Goal: Transaction & Acquisition: Purchase product/service

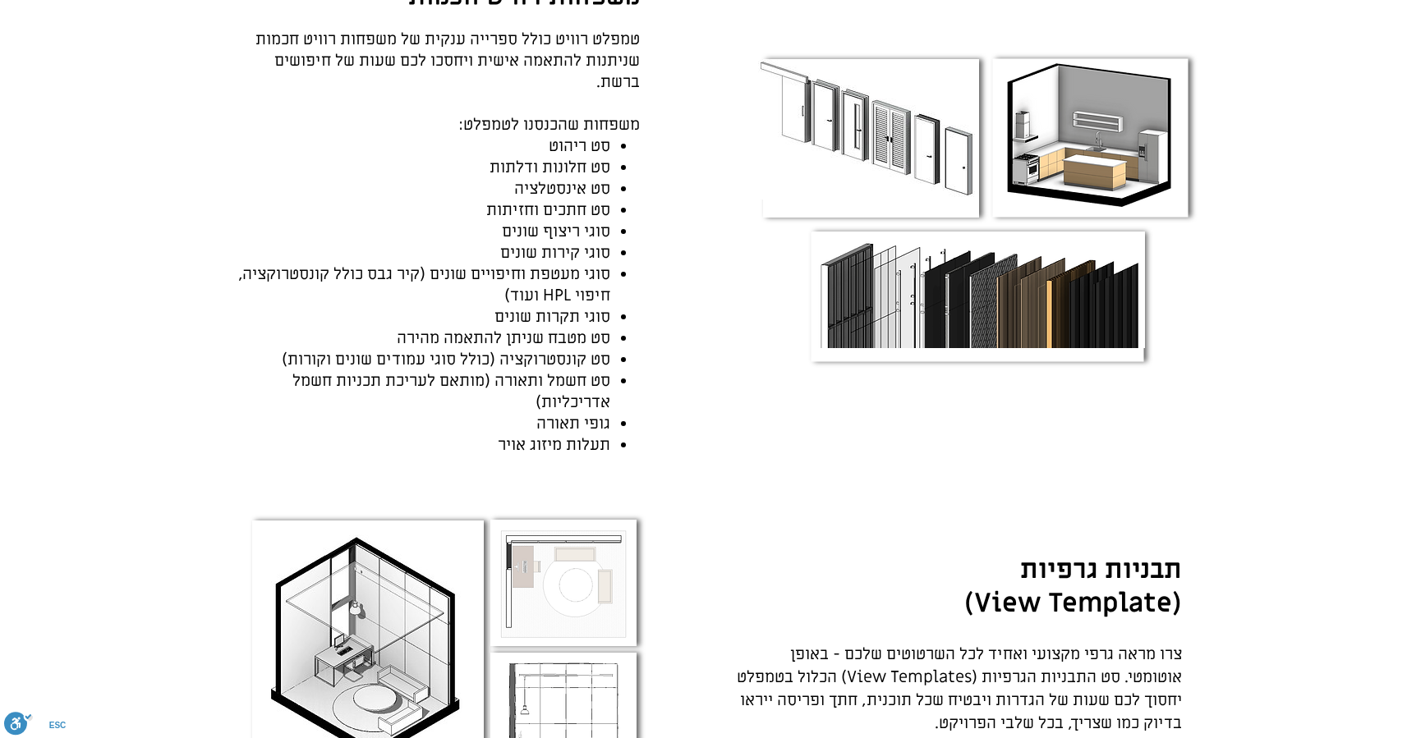
scroll to position [1724, 0]
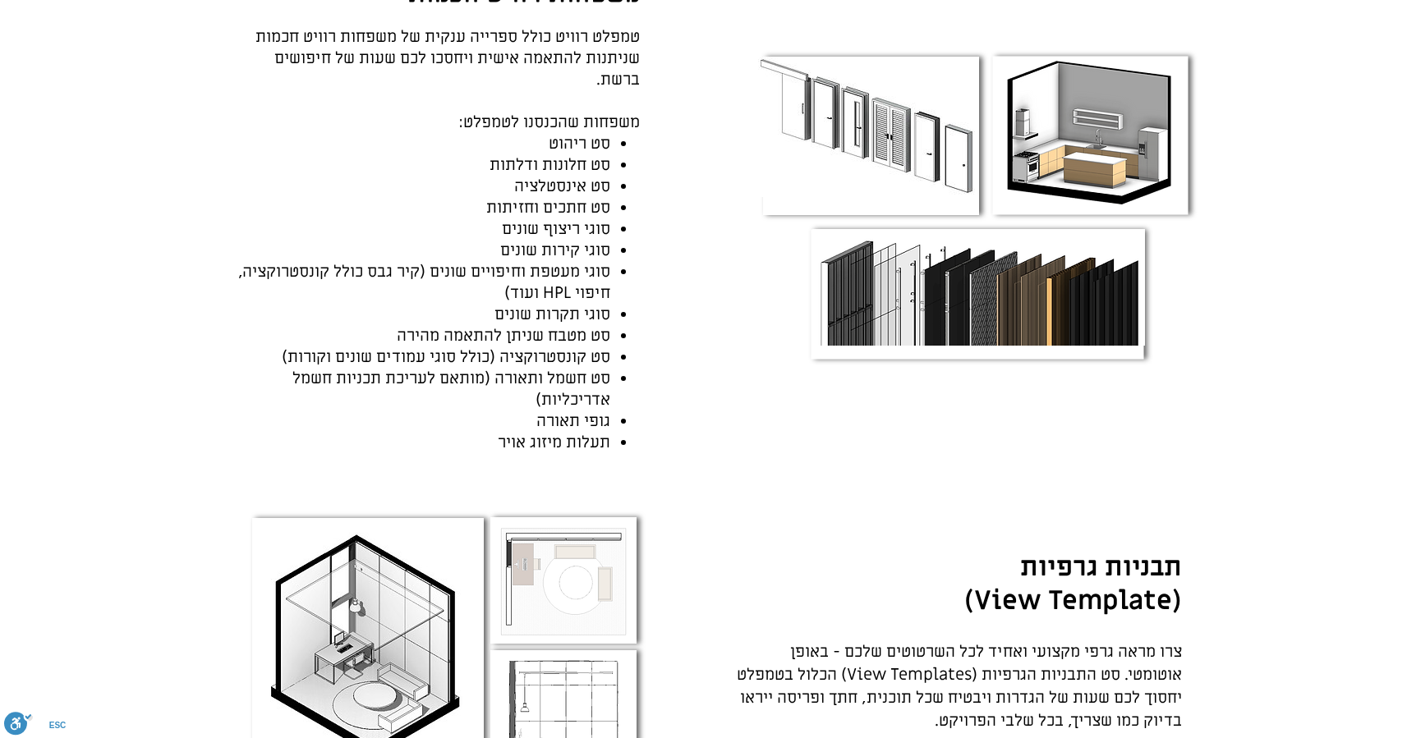
click at [1101, 80] on img "main content" at bounding box center [1090, 130] width 174 height 154
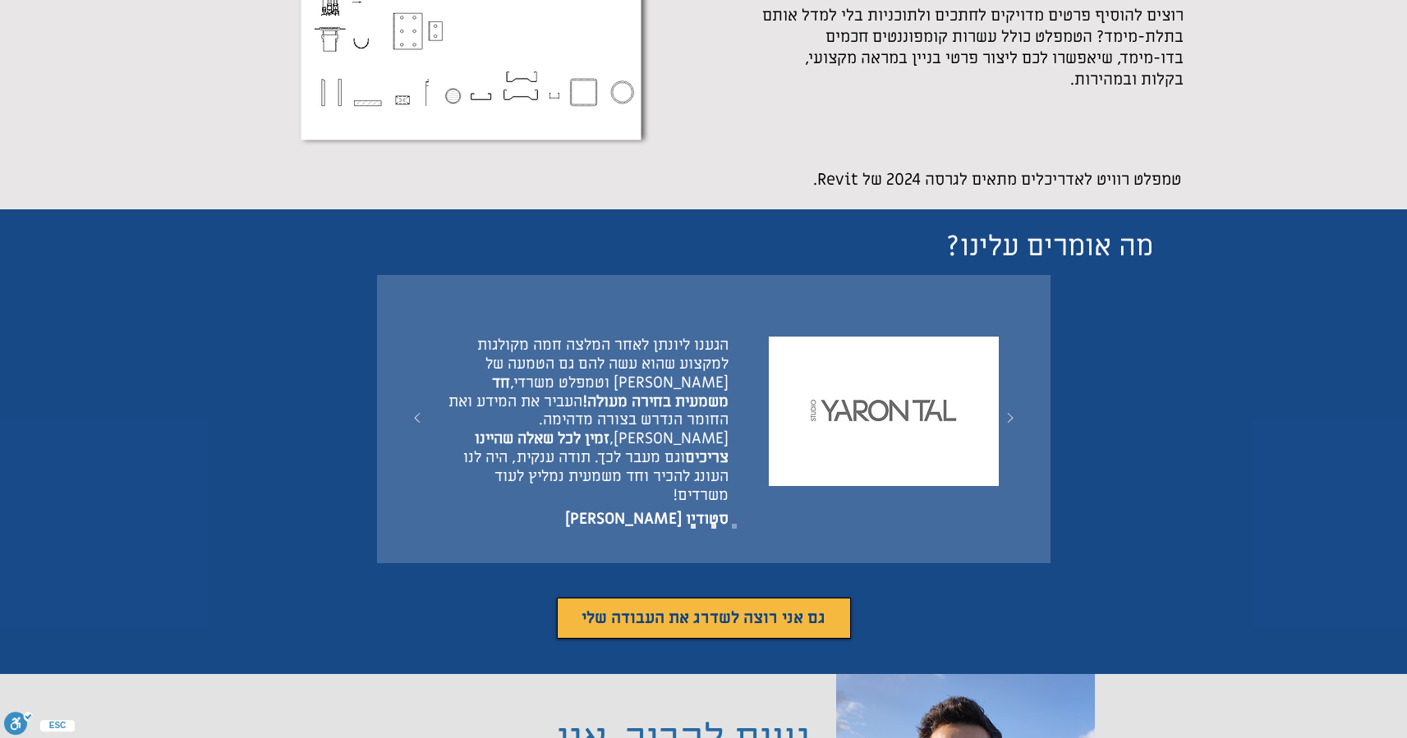
scroll to position [5458, 0]
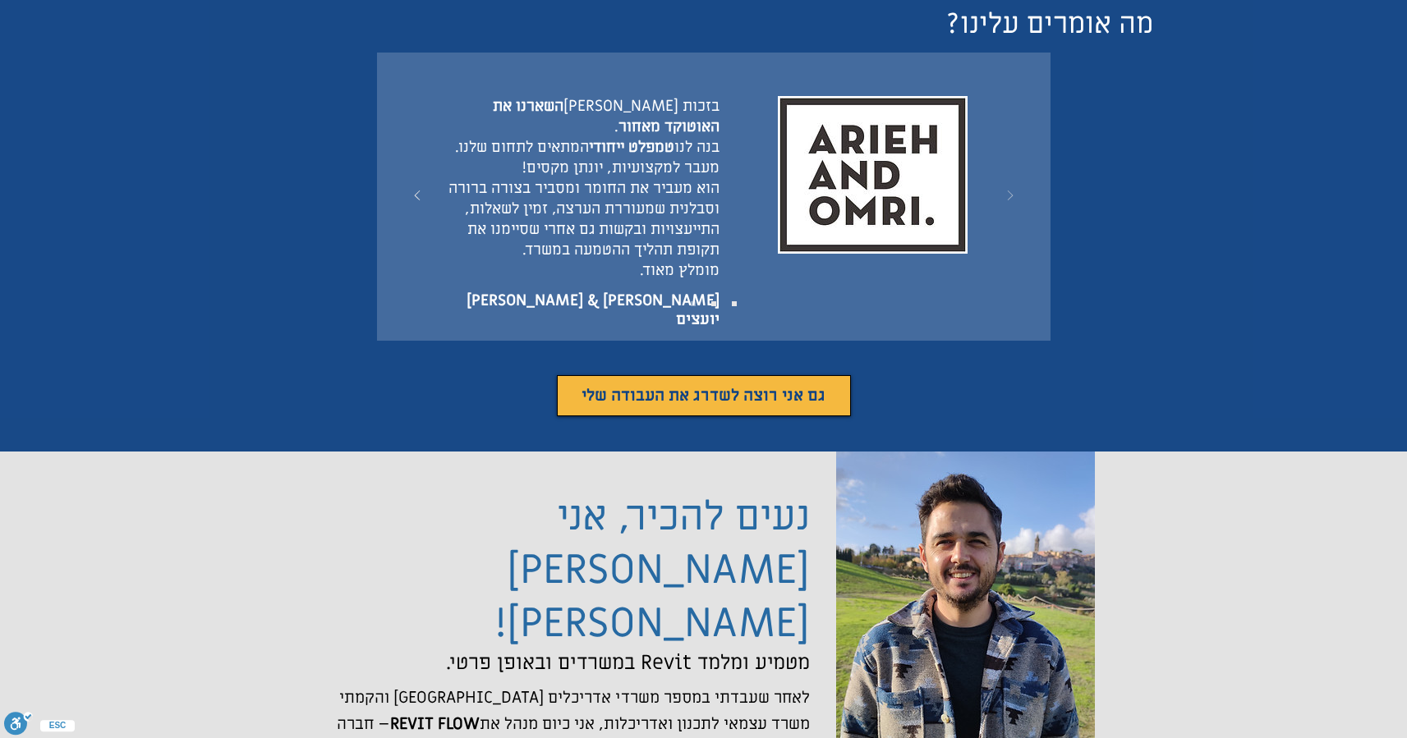
click at [1012, 179] on icon "הבא" at bounding box center [1010, 195] width 33 height 33
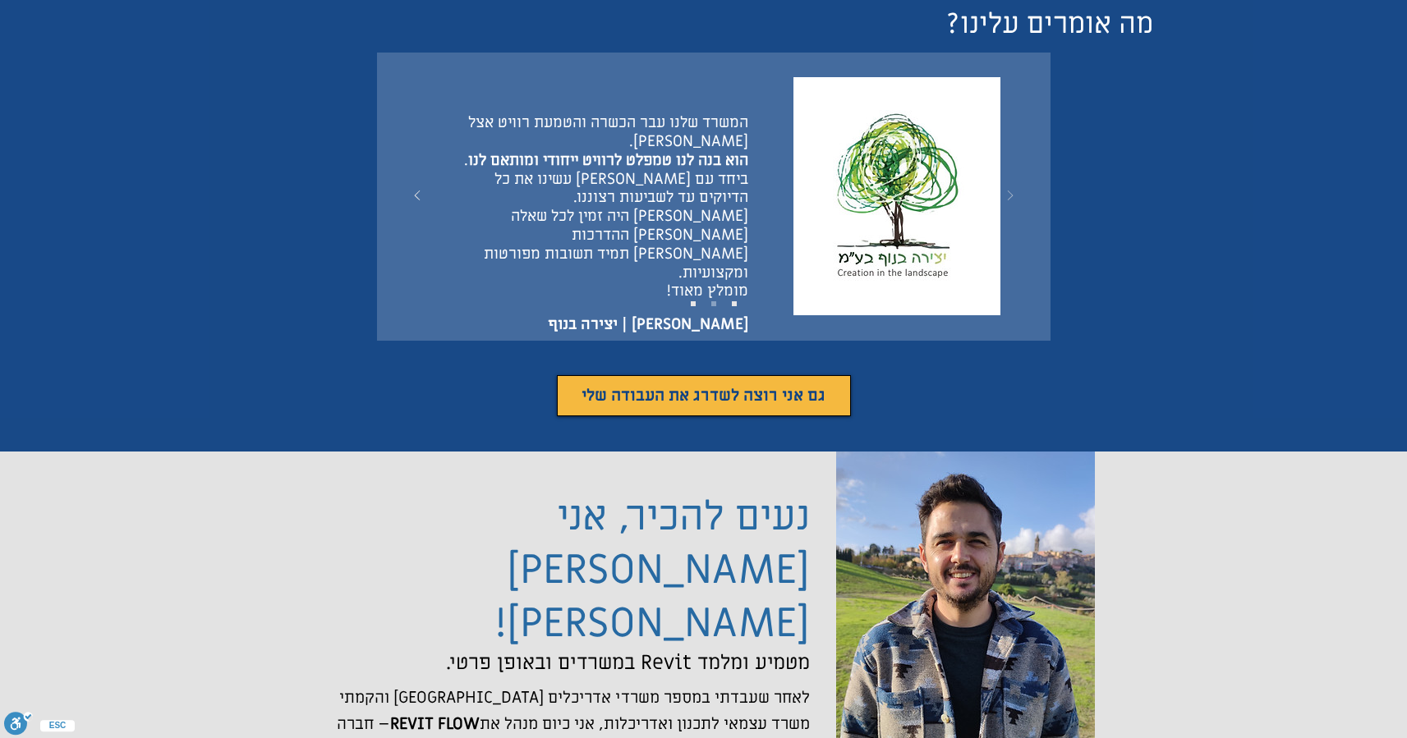
click at [1012, 179] on icon "הבא" at bounding box center [1010, 195] width 33 height 33
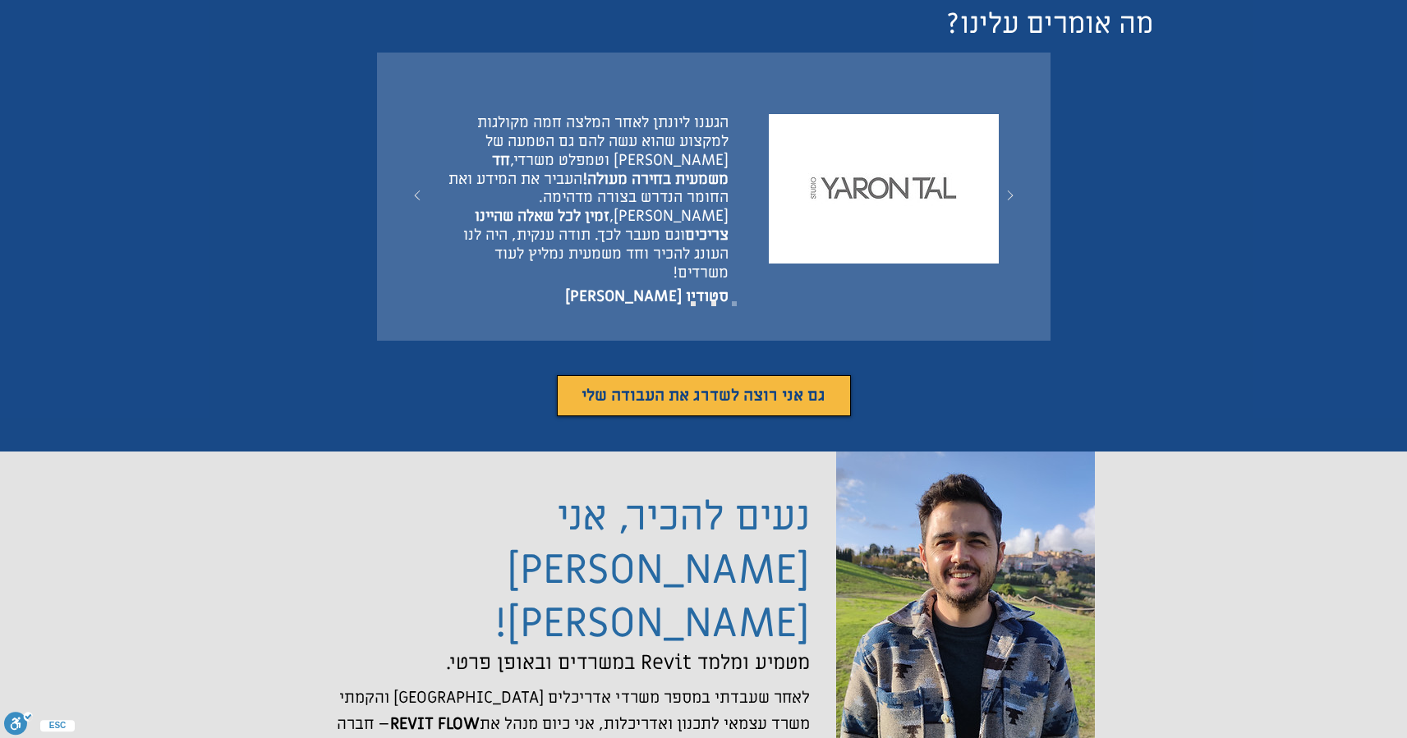
drag, startPoint x: 728, startPoint y: 80, endPoint x: 578, endPoint y: 204, distance: 194.2
click at [578, 204] on p "הגענו ליונתן לאחר המלצה חמה מקולגות למקצוע שהוא עשה להם גם הטמעה של רוויט וטמפל…" at bounding box center [584, 198] width 288 height 168
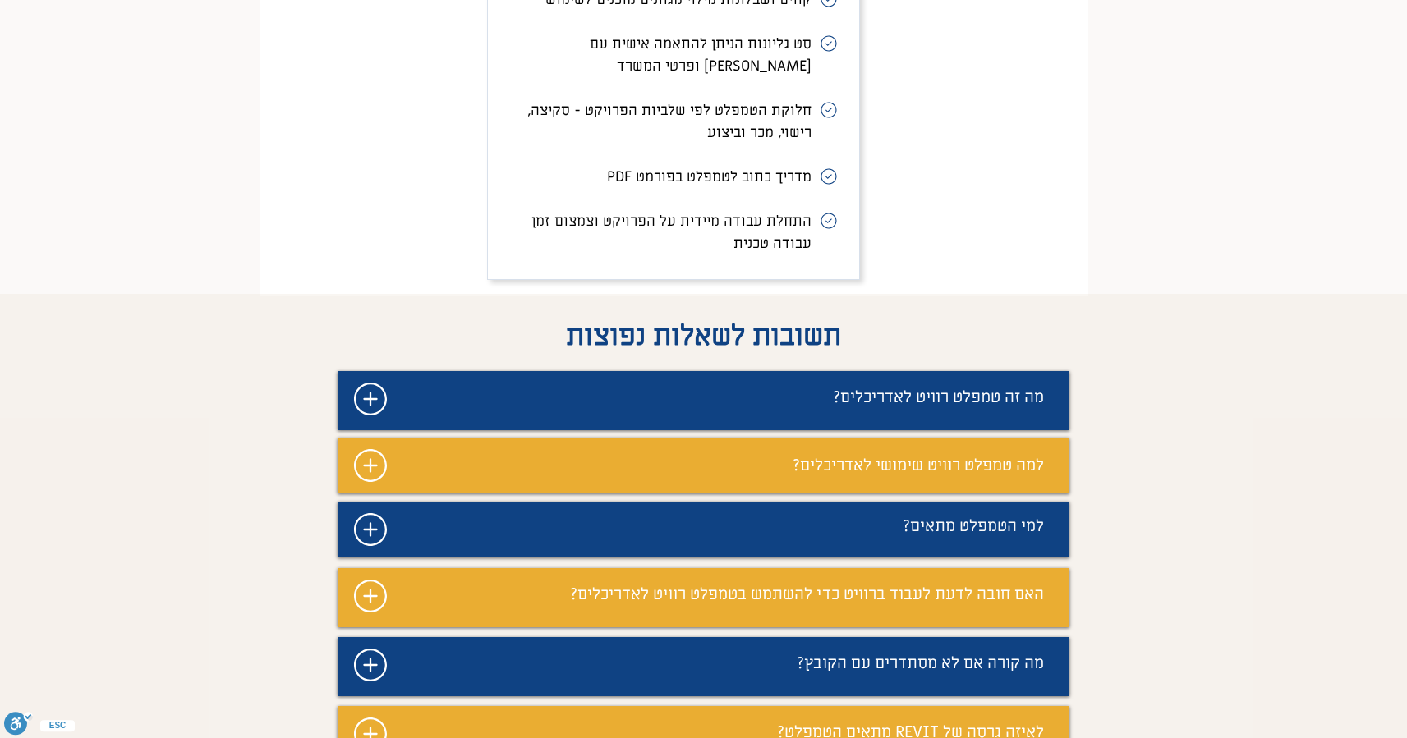
scroll to position [7826, 0]
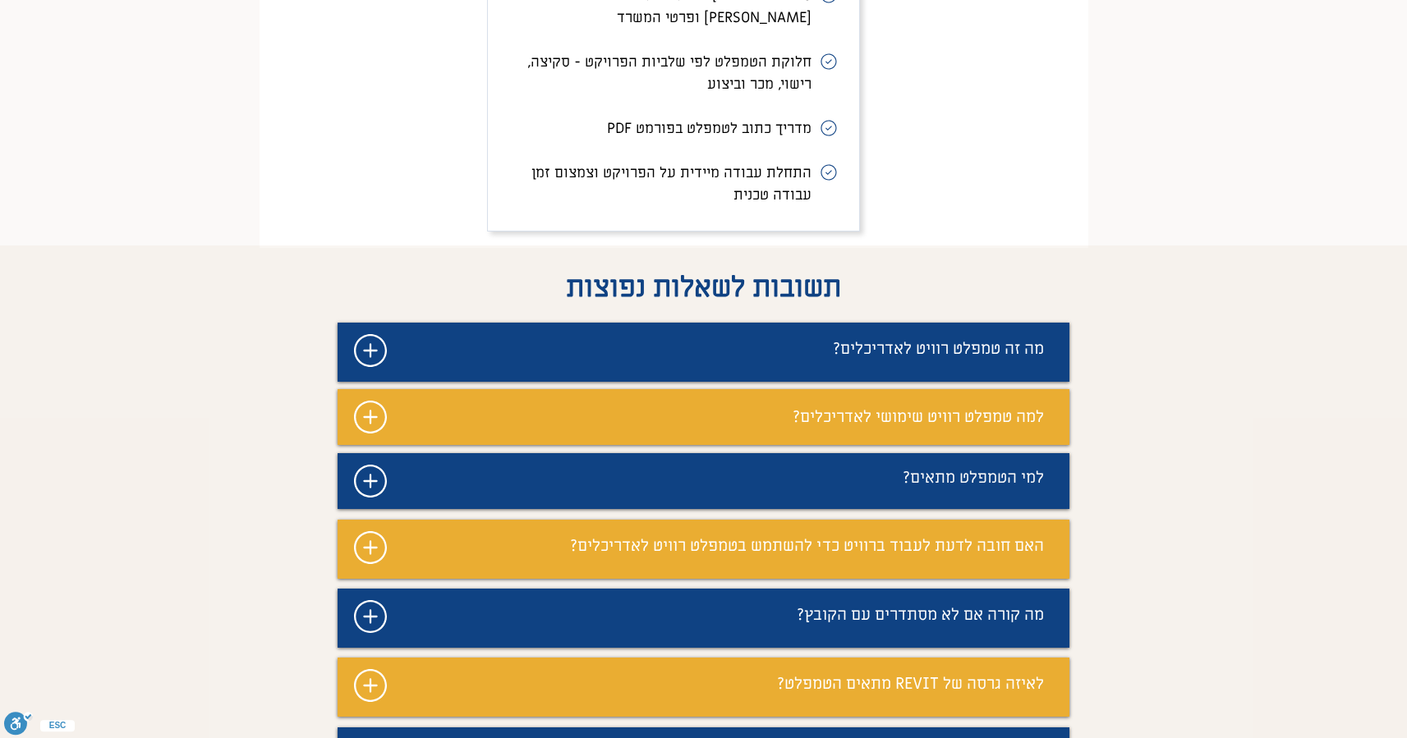
click at [581, 323] on div "מצגת" at bounding box center [703, 352] width 732 height 59
click at [373, 334] on icon "#comp-magmvdr72 svg [data-color="1"] {fill: #FFFFFF;}" at bounding box center [370, 350] width 33 height 33
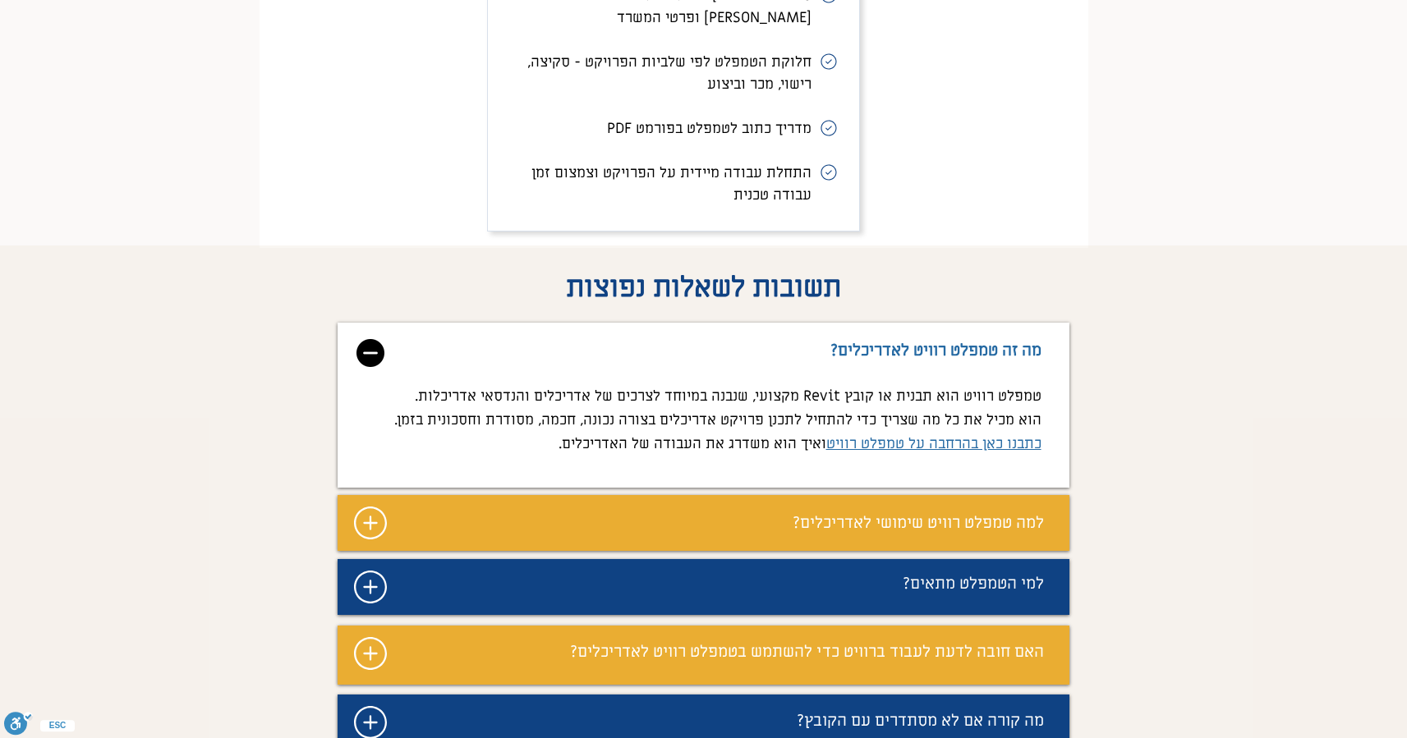
click at [861, 434] on link "כתבנו כאן בהרחבה על טמפלט רוויט" at bounding box center [933, 443] width 215 height 19
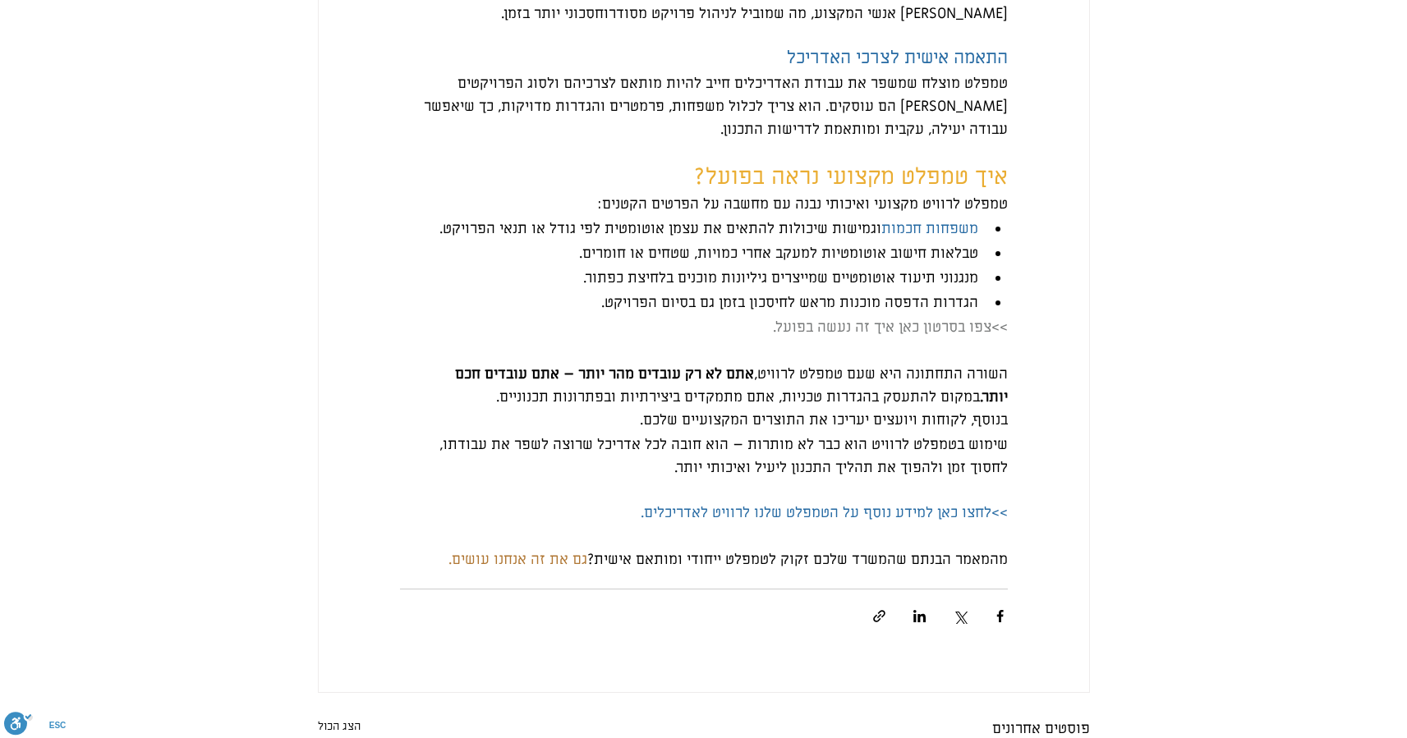
scroll to position [2584, 0]
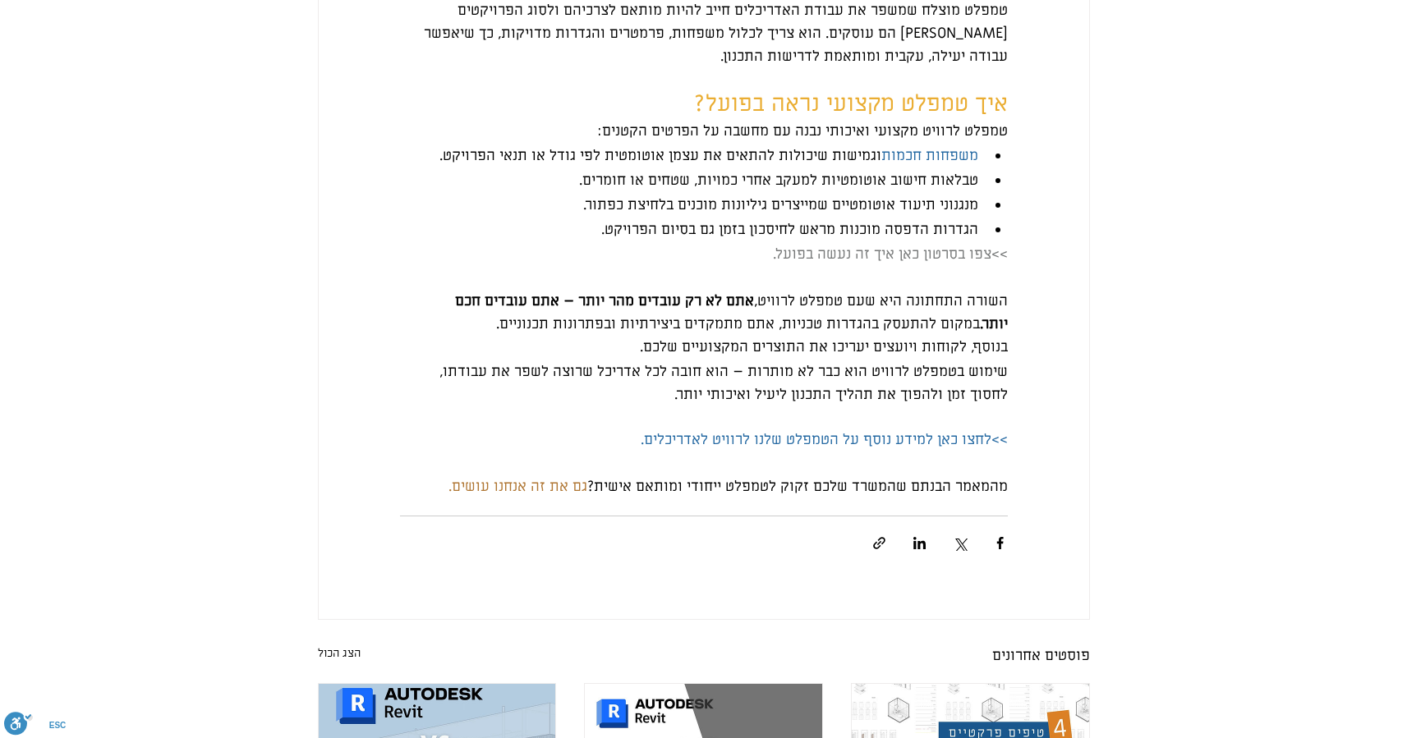
click at [901, 165] on span "משפחות חכמות" at bounding box center [929, 155] width 97 height 19
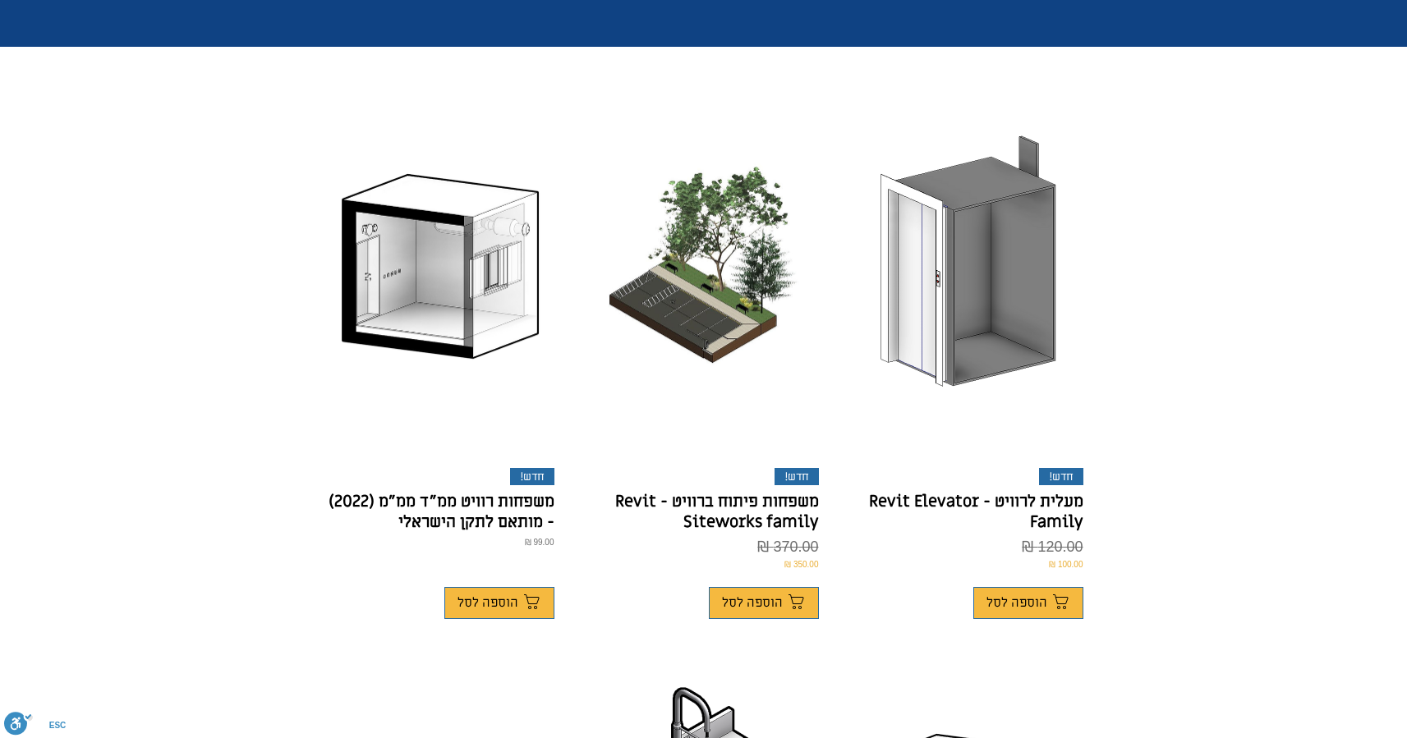
scroll to position [402, 0]
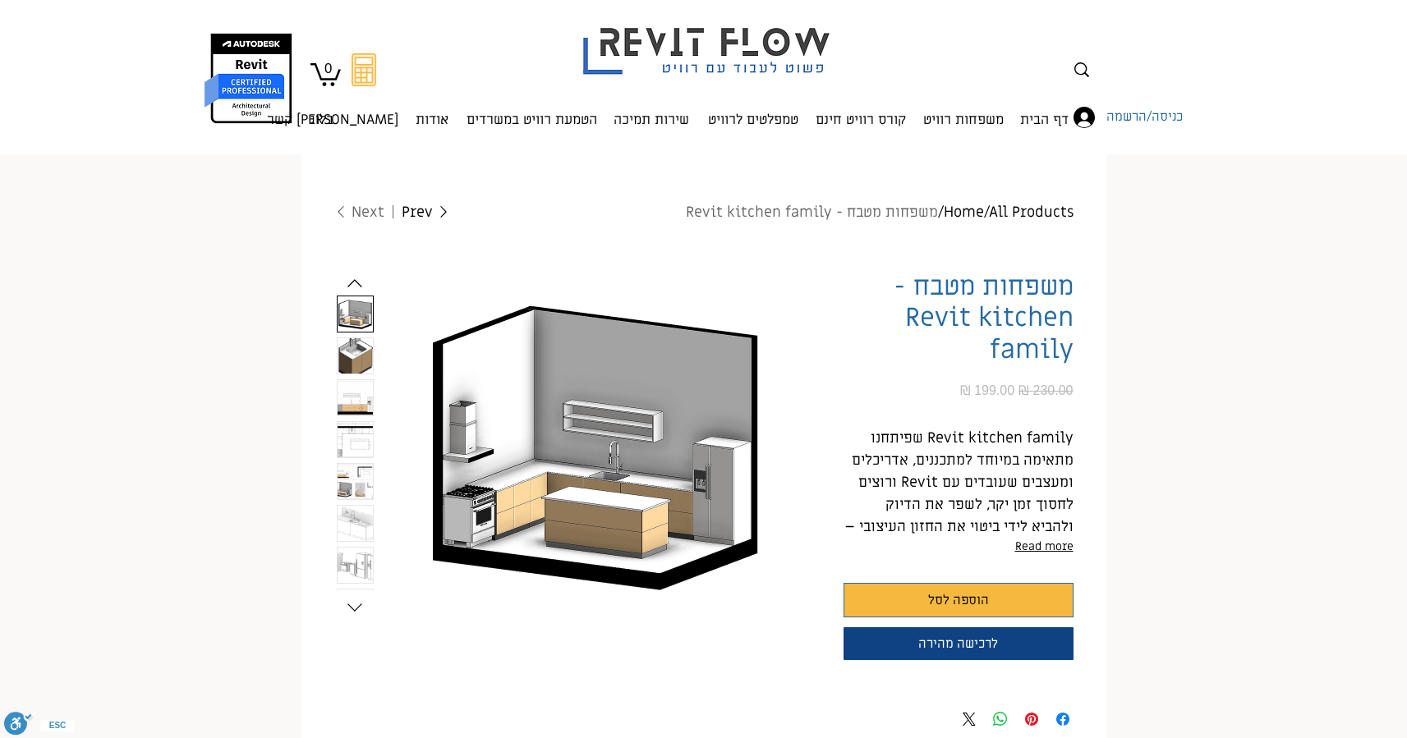
click at [349, 353] on img "2 / 9" at bounding box center [354, 355] width 35 height 35
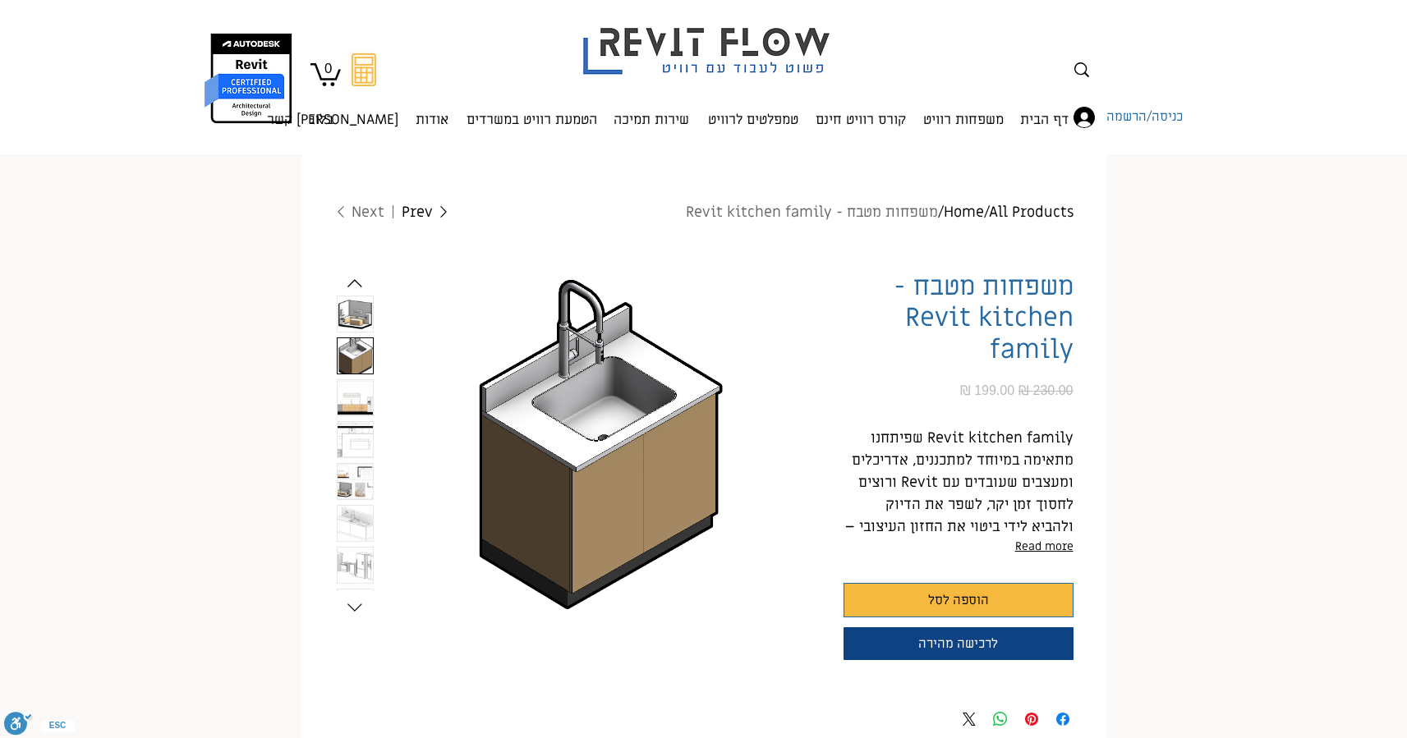
click at [350, 377] on div "main content" at bounding box center [355, 441] width 37 height 291
click at [352, 389] on img "3 / 9" at bounding box center [354, 397] width 35 height 35
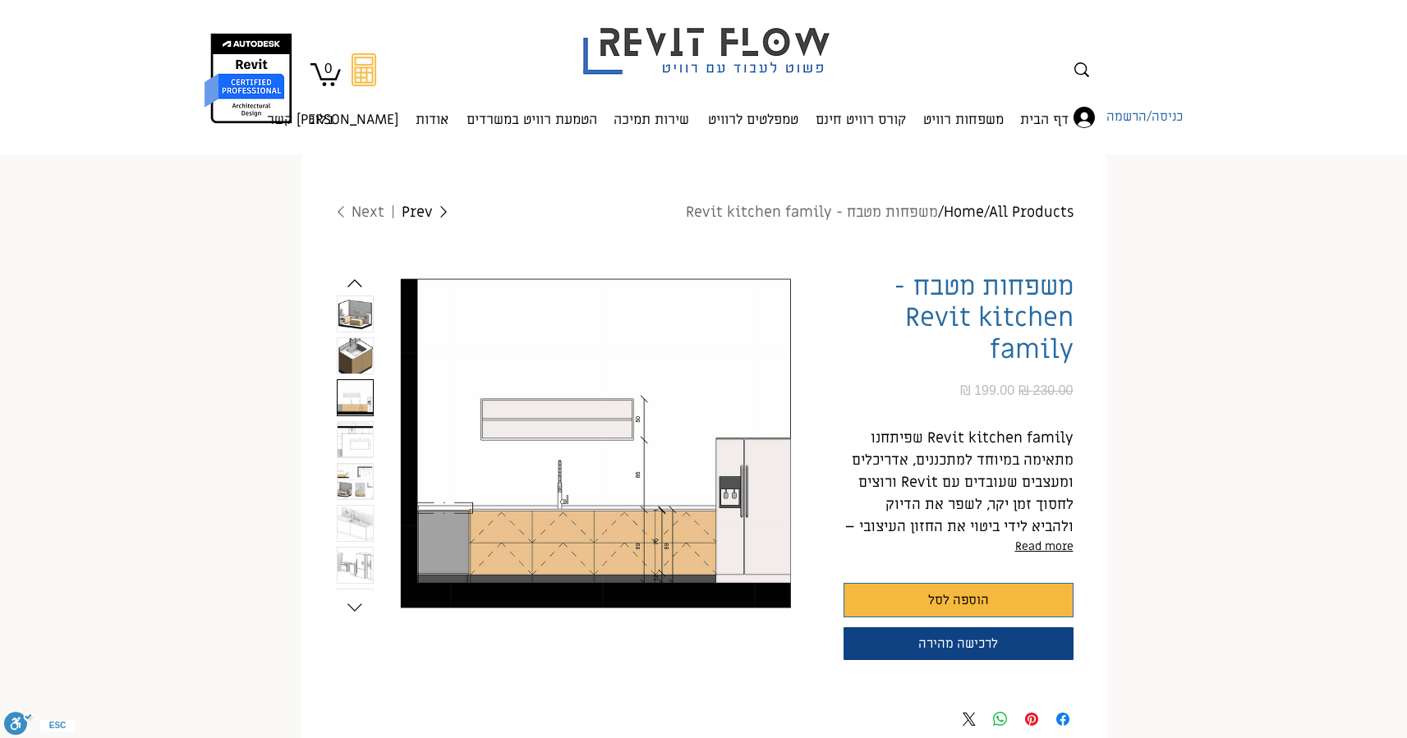
click at [352, 449] on img "4 / 9" at bounding box center [354, 439] width 35 height 35
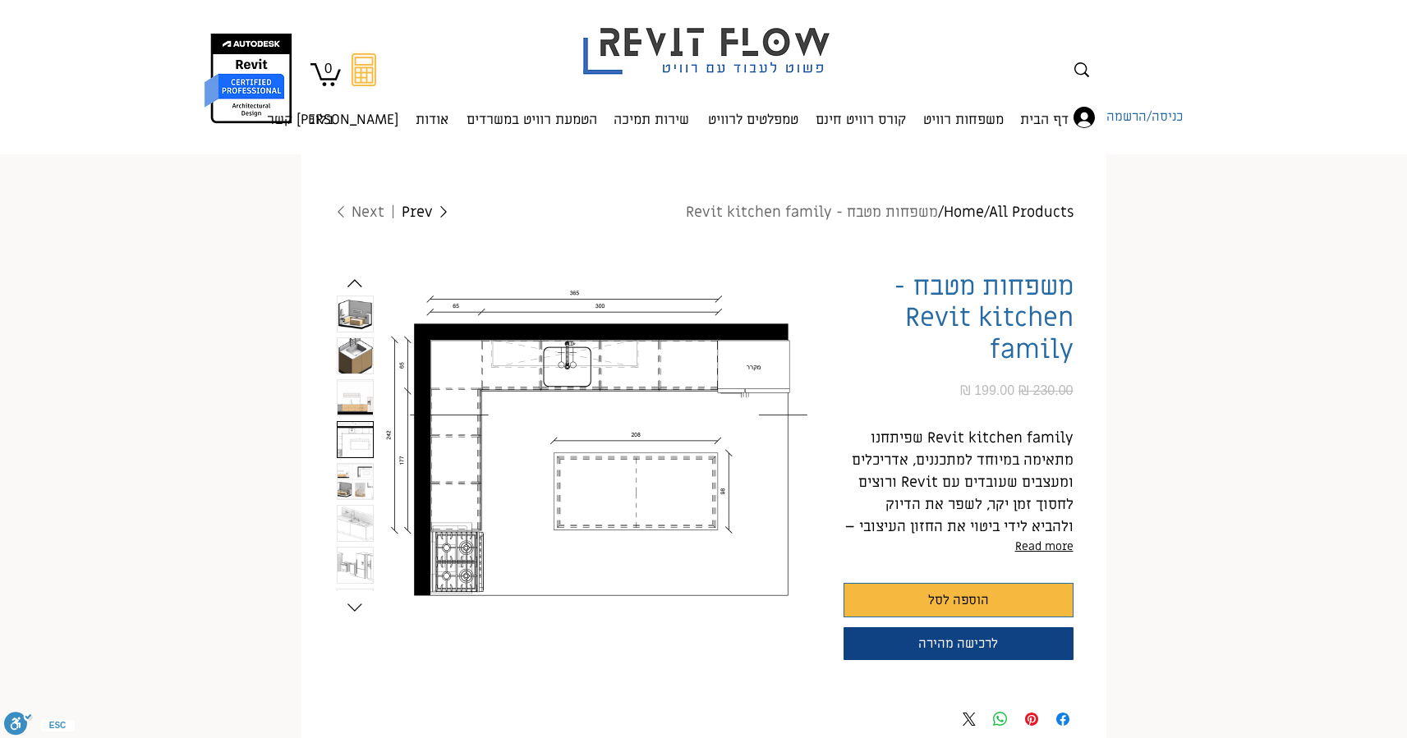
click at [365, 487] on img "5 / 9" at bounding box center [354, 481] width 35 height 35
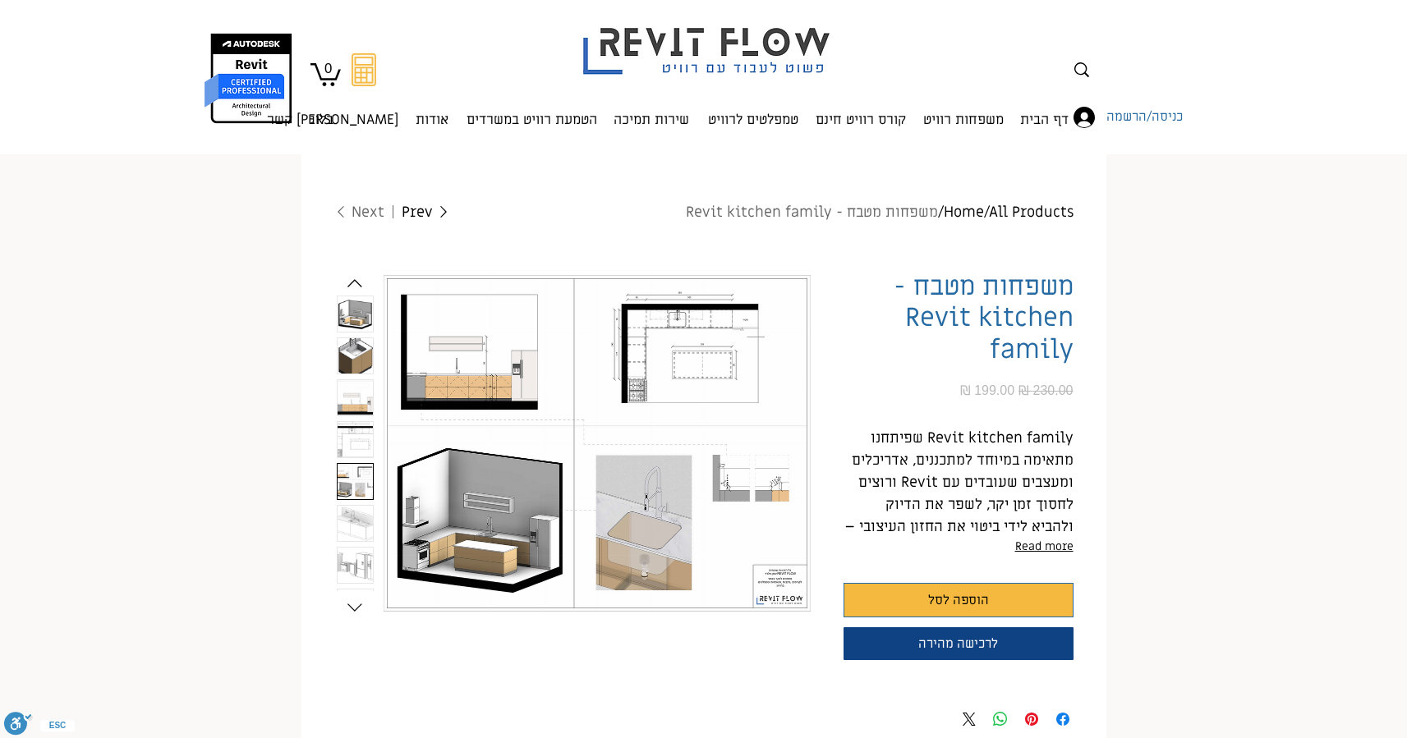
click at [357, 526] on img "6 / 9" at bounding box center [354, 523] width 35 height 35
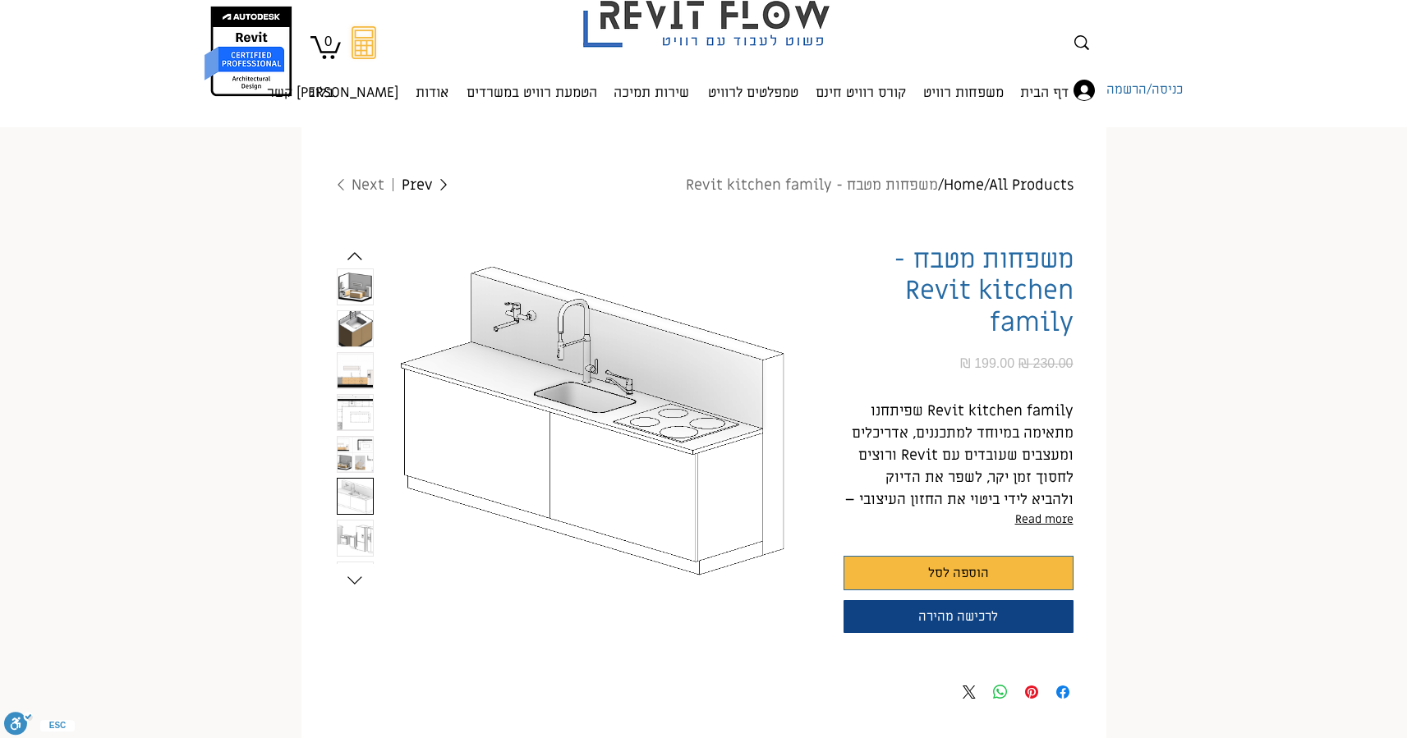
scroll to position [70, 0]
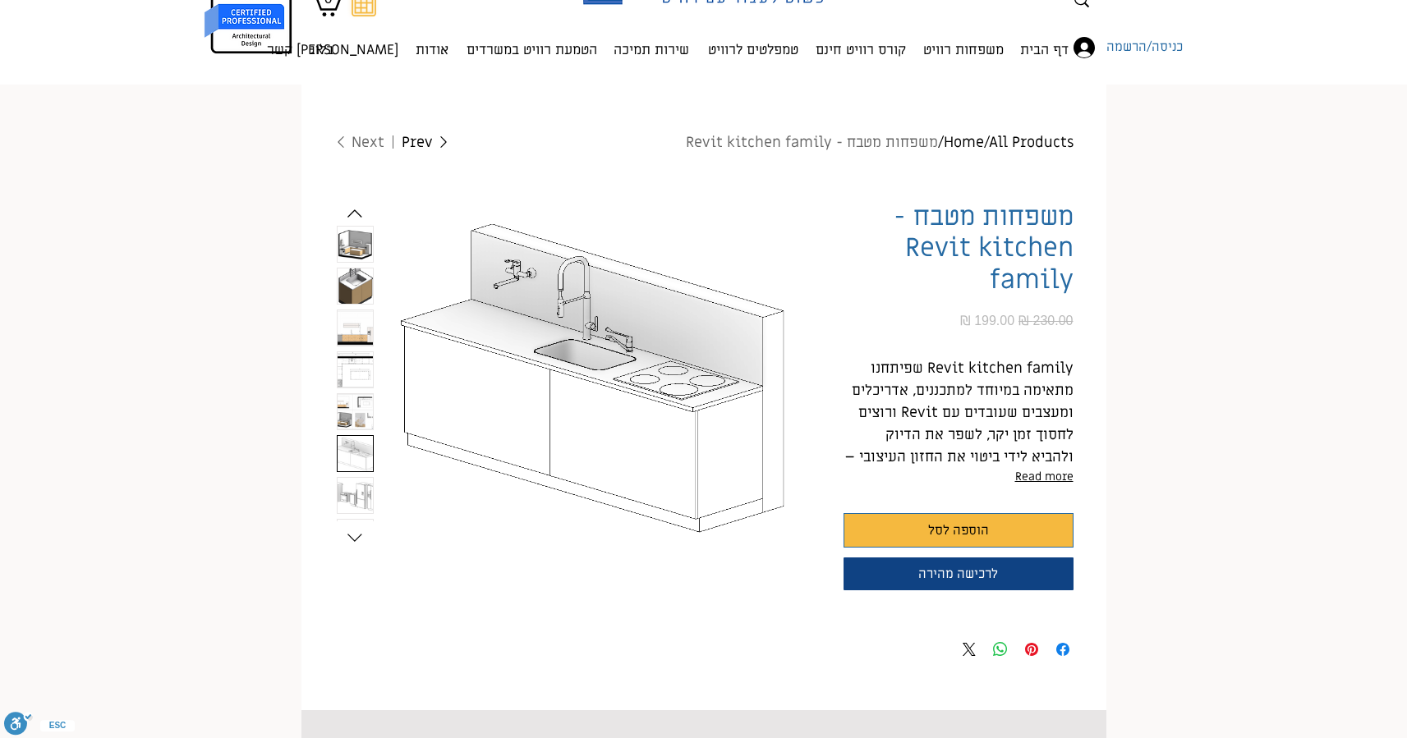
click at [357, 502] on img "7 / 9" at bounding box center [354, 495] width 35 height 35
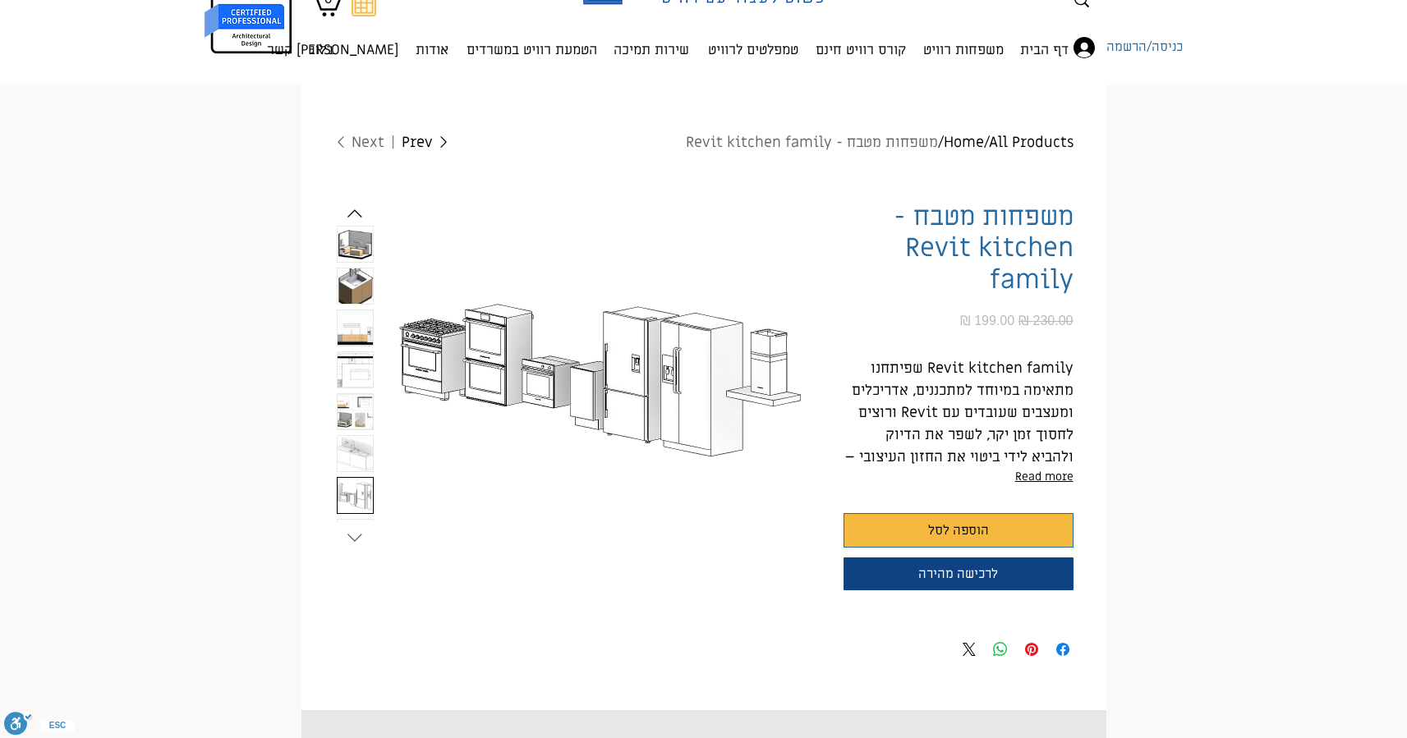
click at [352, 528] on icon "Next slide" at bounding box center [354, 538] width 25 height 25
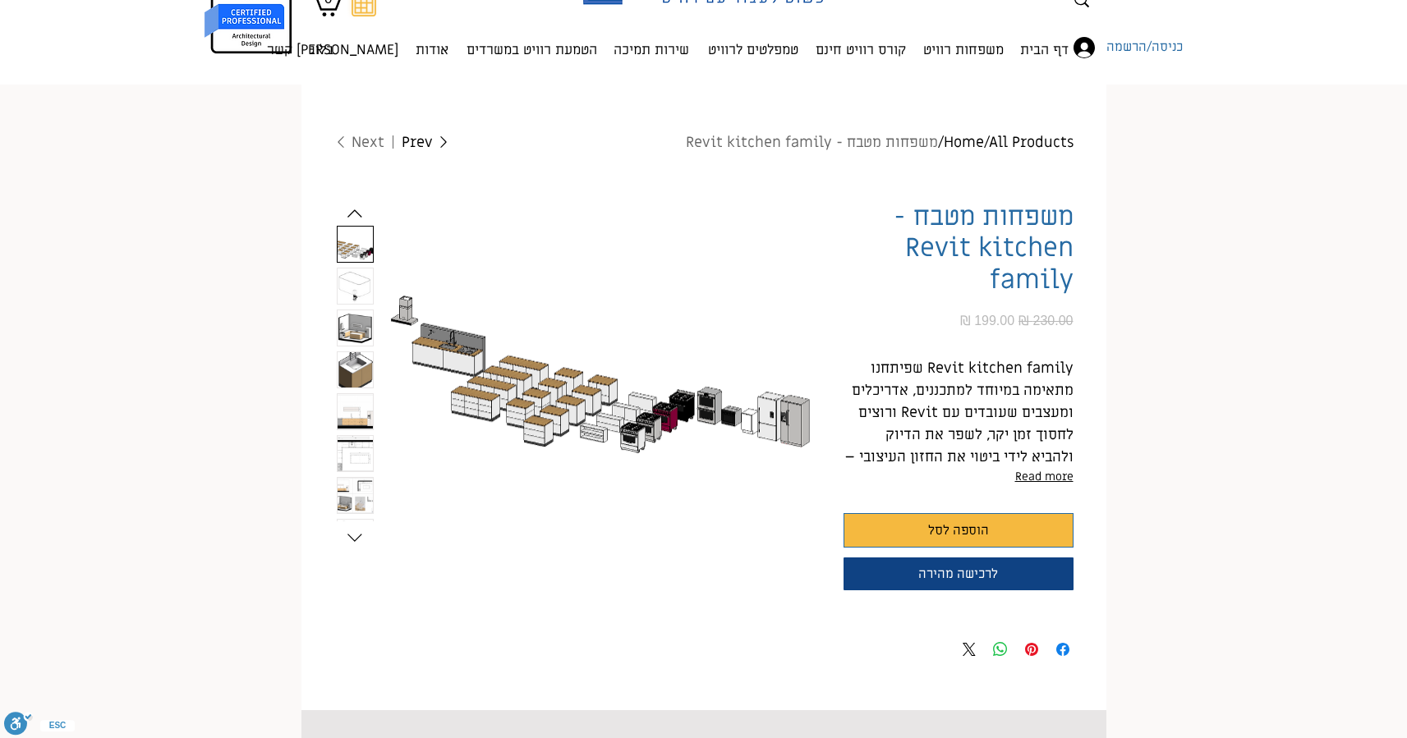
click at [352, 498] on img "5 / 9" at bounding box center [354, 495] width 35 height 35
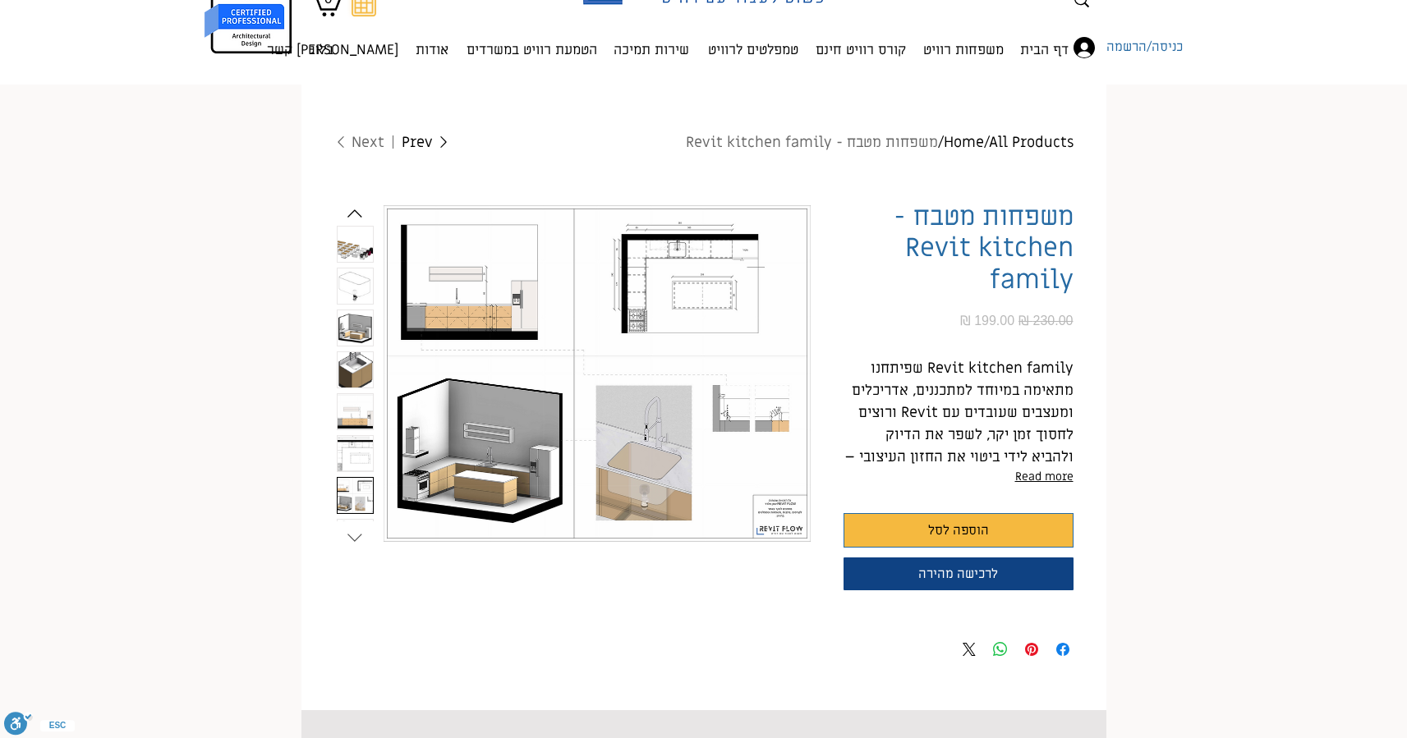
click at [349, 532] on icon "Next slide" at bounding box center [354, 538] width 25 height 25
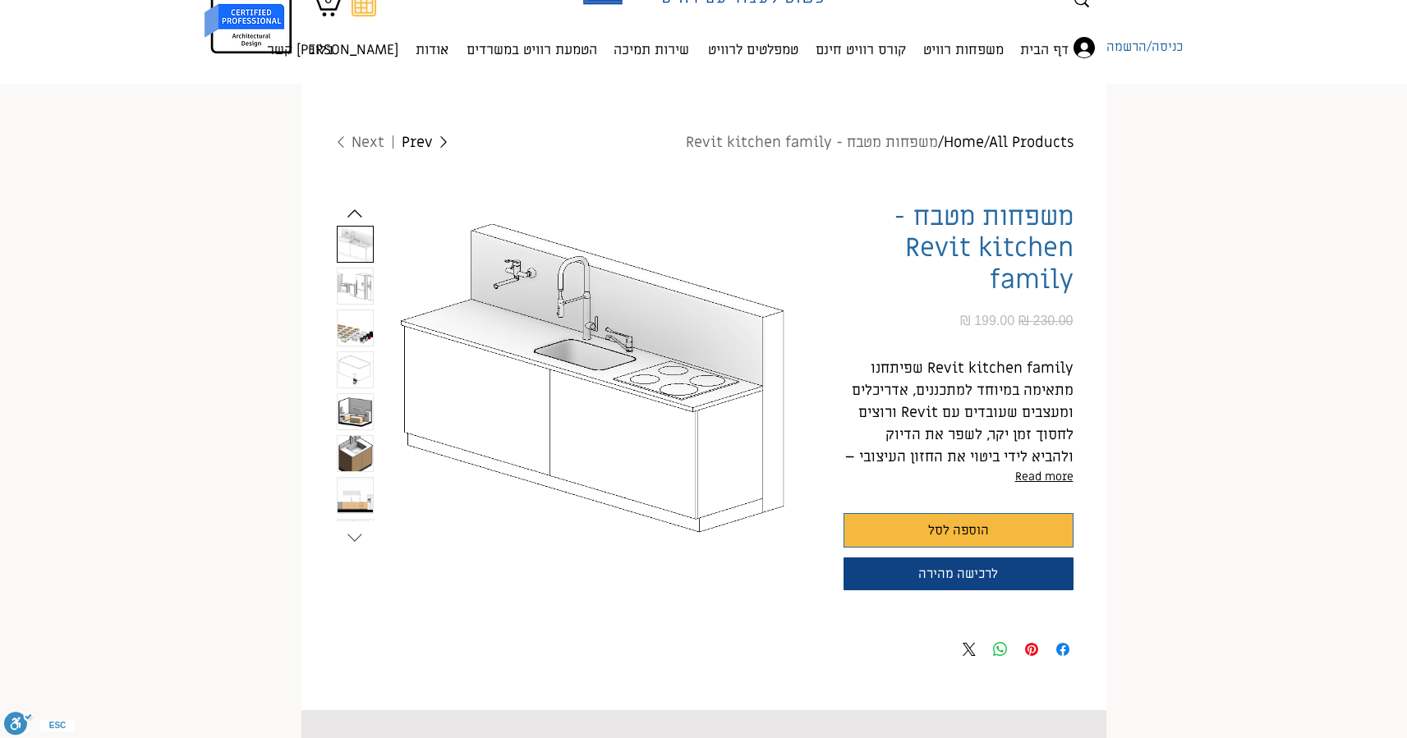
click at [349, 532] on icon "Next slide" at bounding box center [354, 538] width 25 height 25
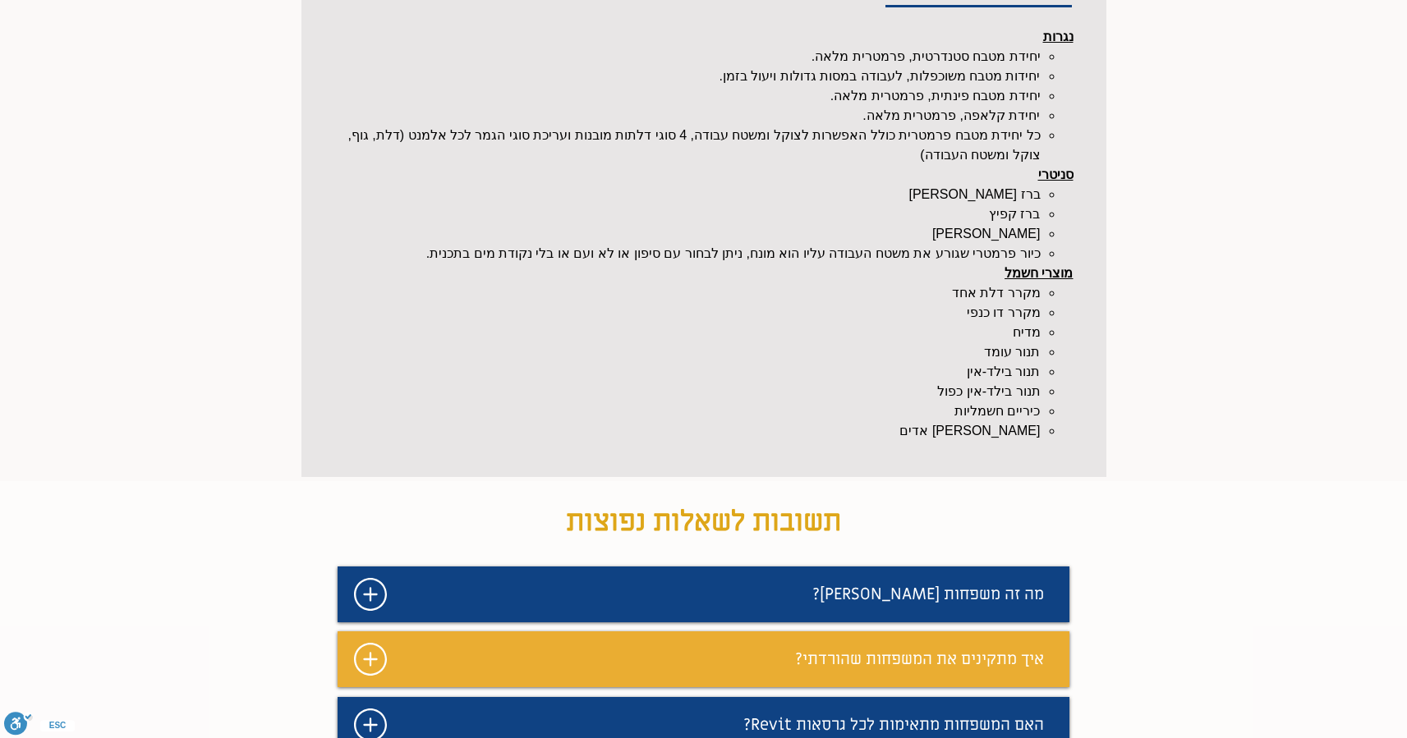
scroll to position [1063, 0]
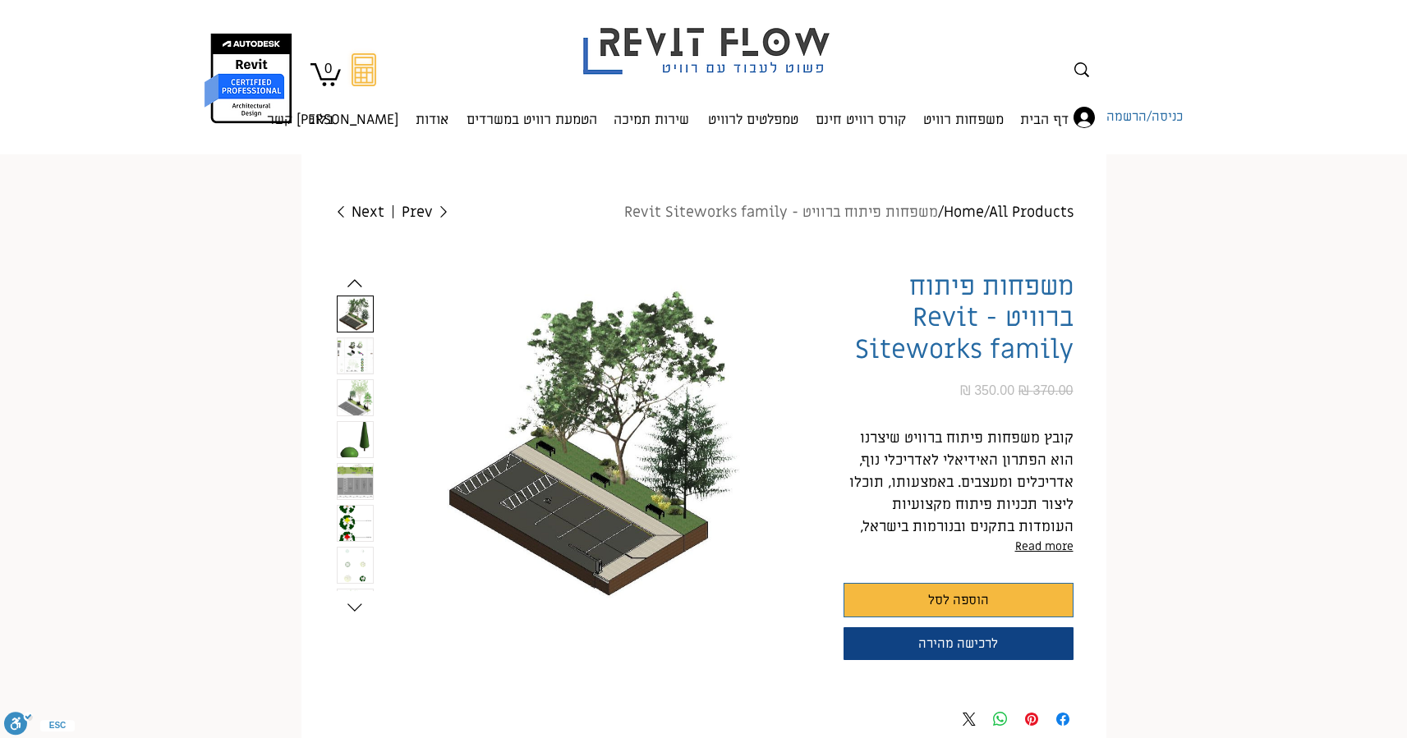
click at [360, 361] on img "2 / 8" at bounding box center [354, 355] width 35 height 35
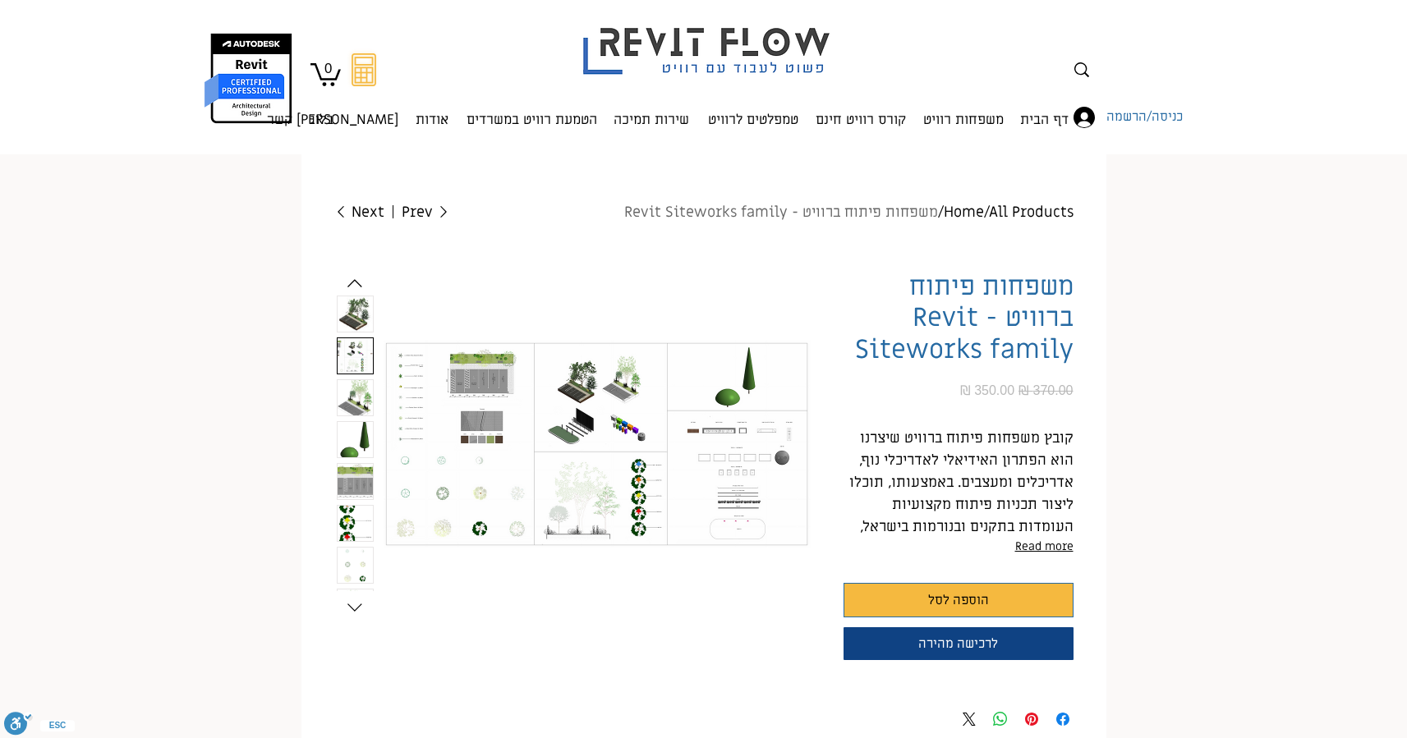
click at [359, 406] on img "3 / 8" at bounding box center [354, 397] width 35 height 35
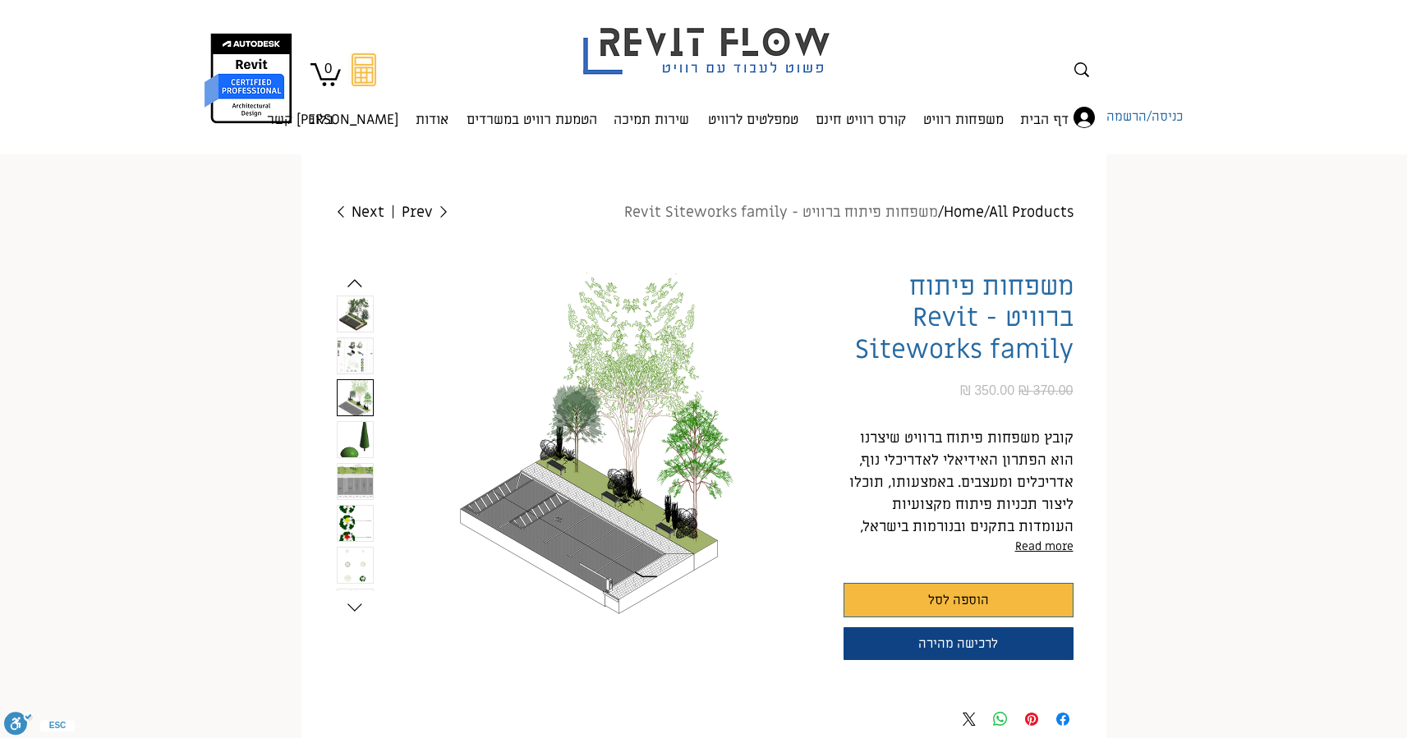
click at [358, 424] on img "4 / 8" at bounding box center [354, 439] width 35 height 35
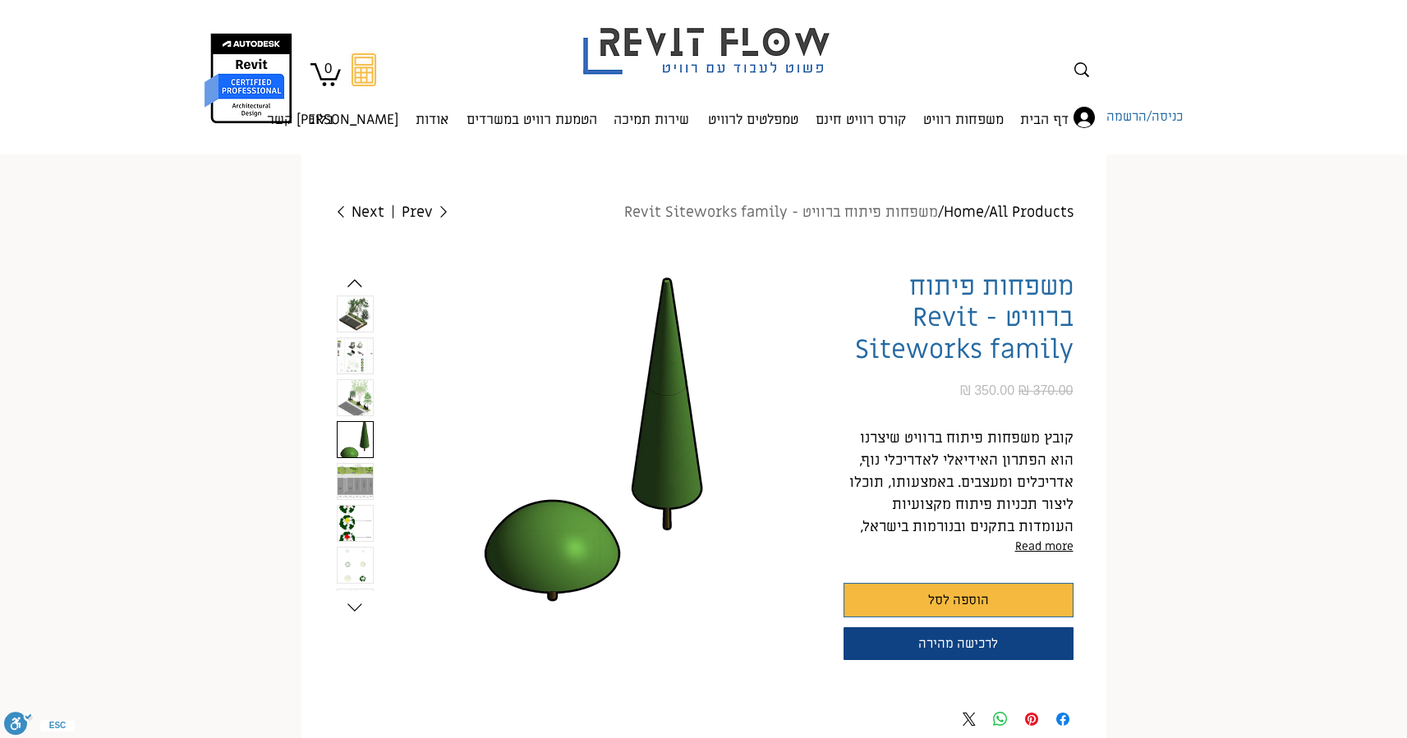
click at [355, 465] on img "5 / 8" at bounding box center [354, 481] width 35 height 35
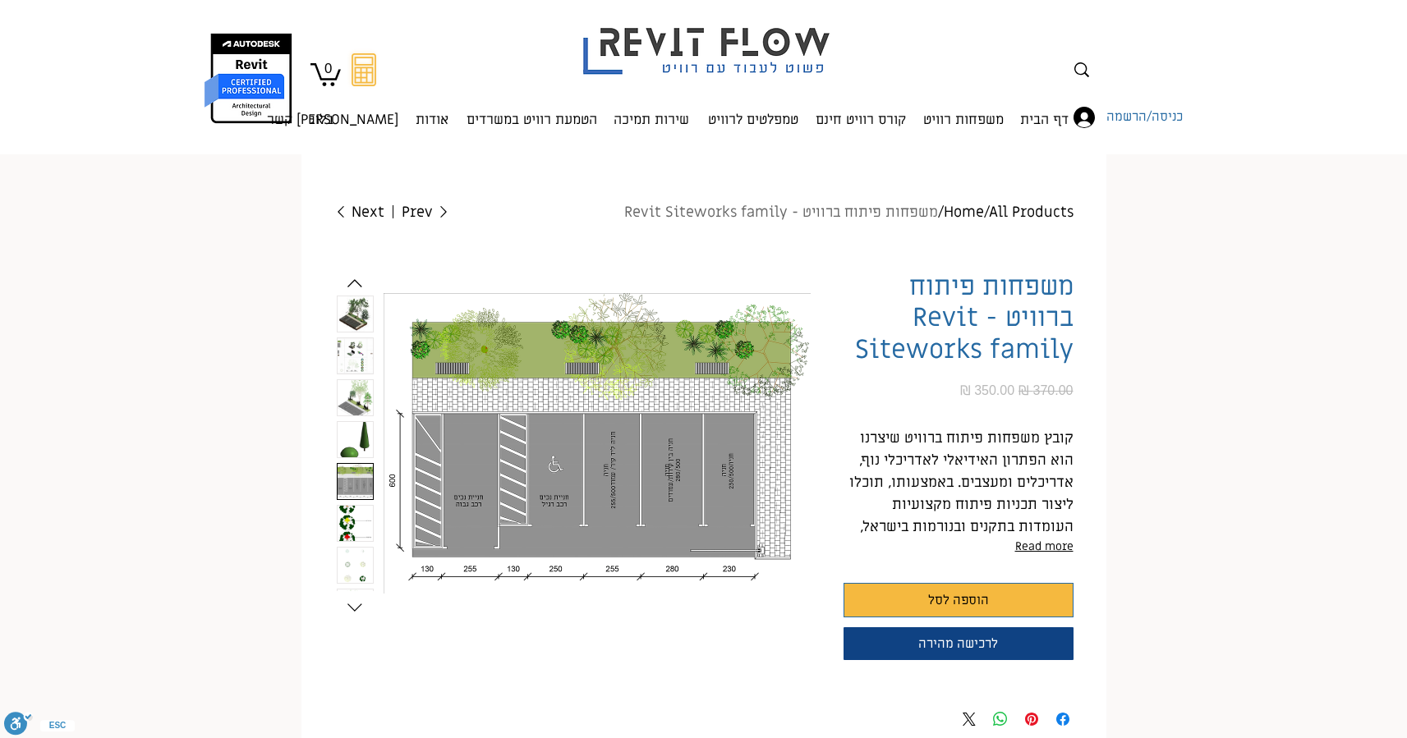
click at [351, 530] on img "6 / 8" at bounding box center [354, 523] width 35 height 35
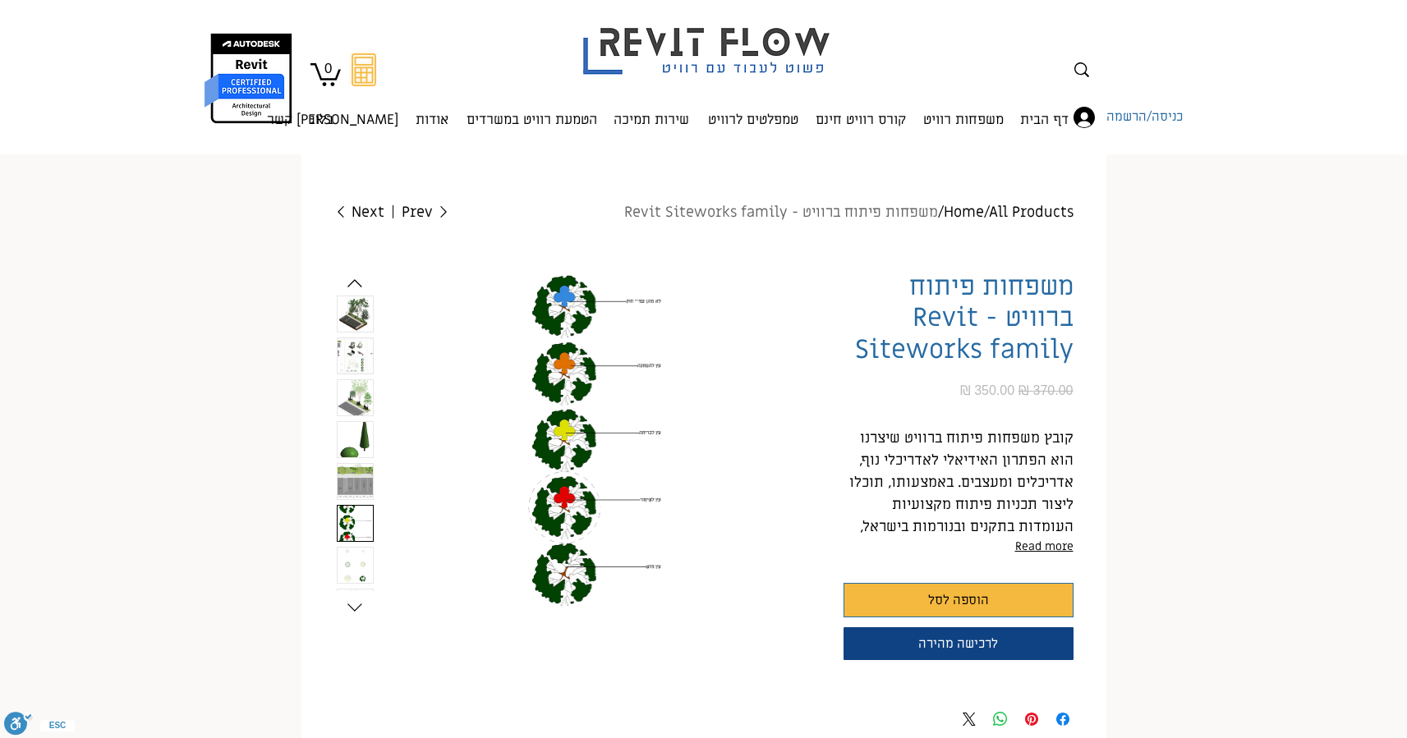
click at [351, 556] on img "7 / 8" at bounding box center [354, 565] width 35 height 35
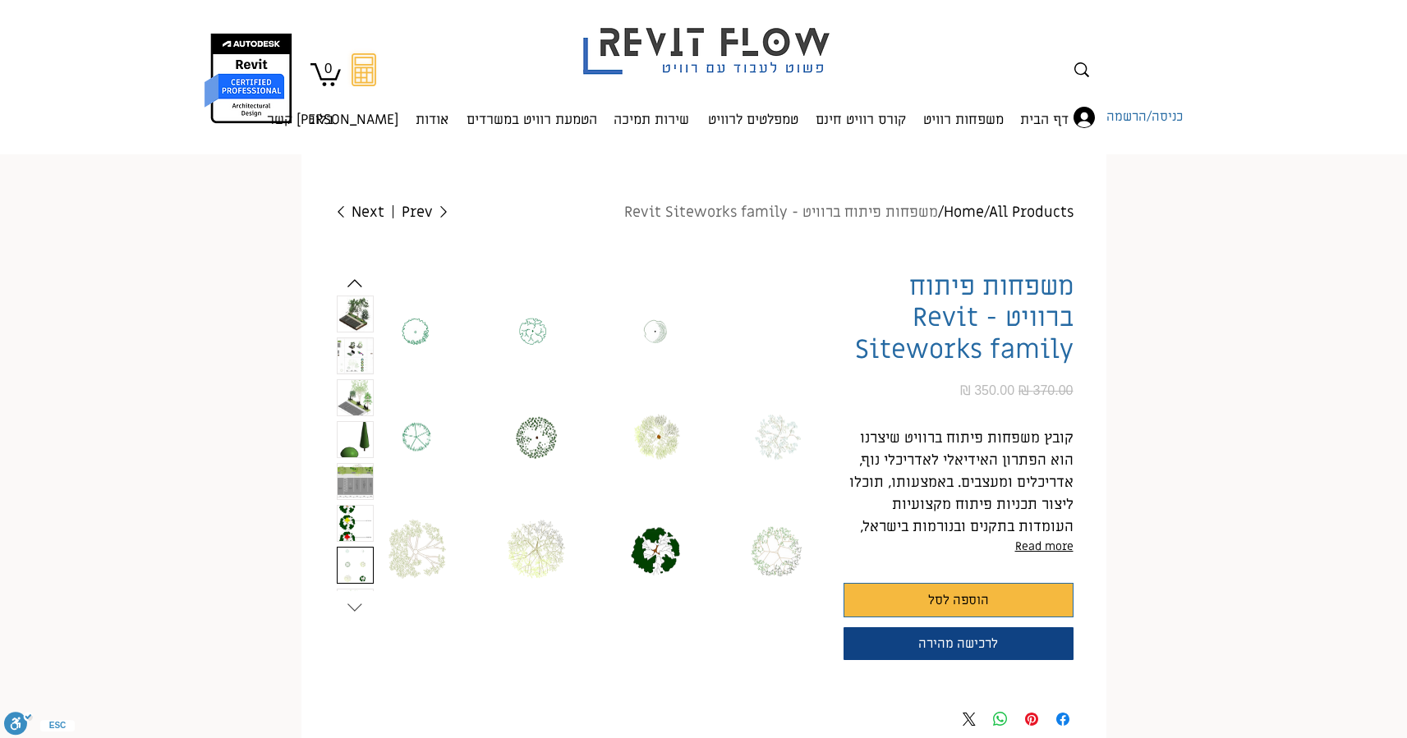
click at [356, 599] on icon "Next slide" at bounding box center [354, 607] width 25 height 25
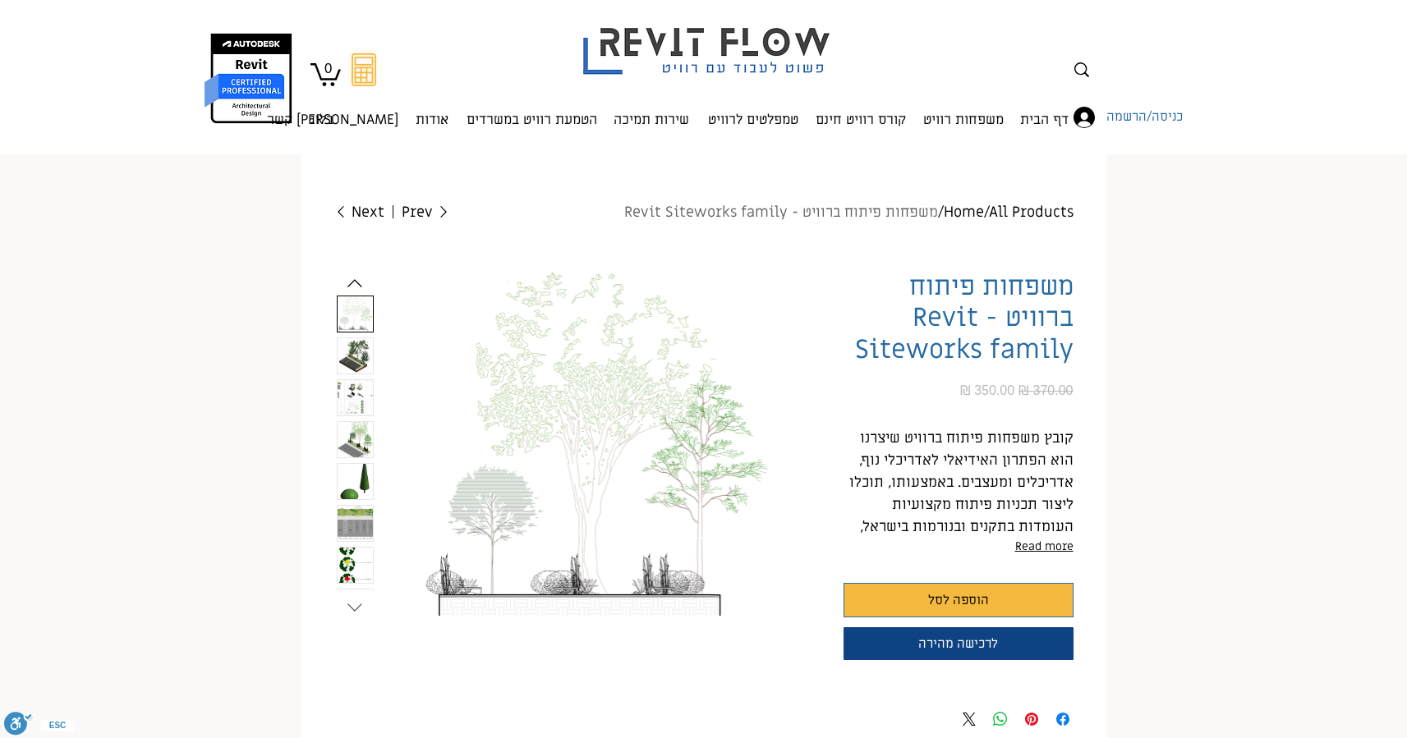
click at [356, 599] on icon "Next slide" at bounding box center [354, 607] width 25 height 25
